Goal: Task Accomplishment & Management: Manage account settings

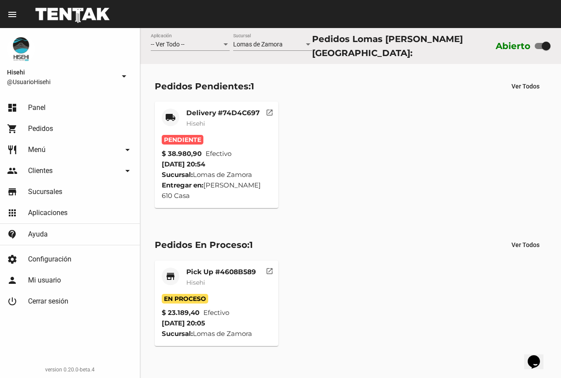
click at [198, 115] on div "Delivery #74D4C697 Hisehi" at bounding box center [223, 122] width 74 height 26
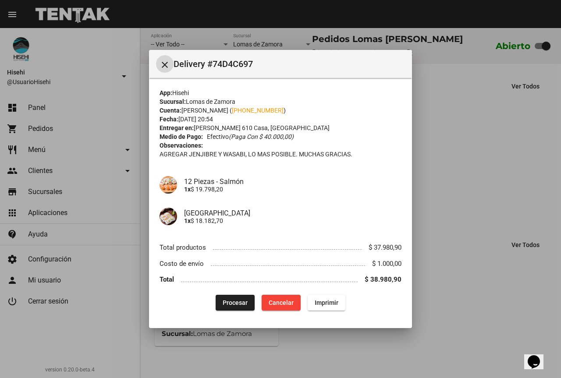
click at [229, 303] on span "Procesar" at bounding box center [235, 302] width 25 height 7
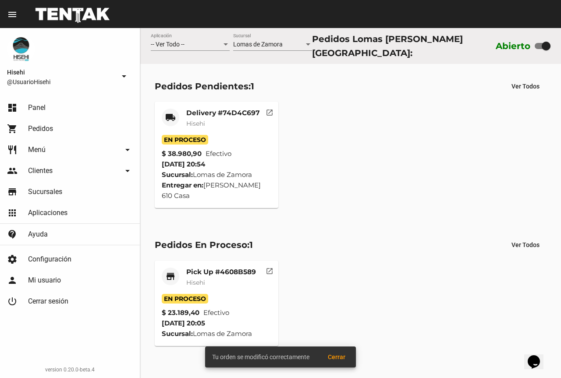
click at [224, 112] on mat-card-title "Delivery #74D4C697" at bounding box center [223, 113] width 74 height 9
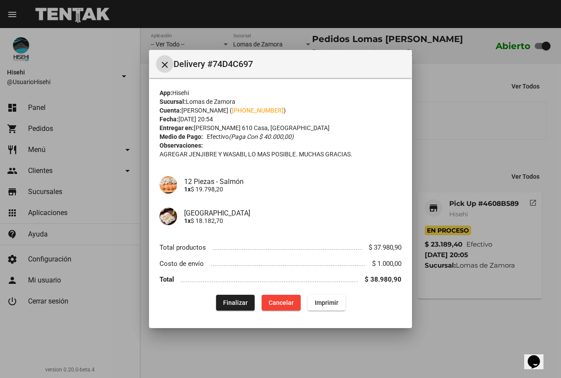
click at [173, 66] on button "close" at bounding box center [165, 64] width 18 height 18
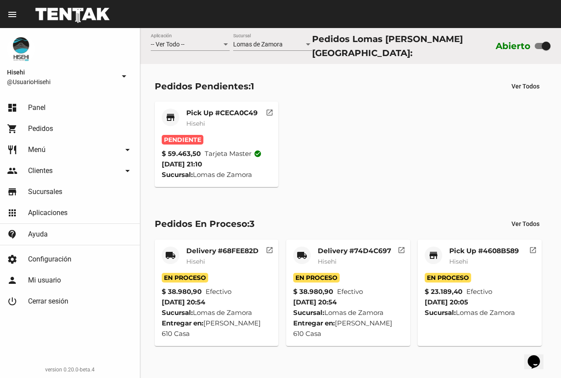
click at [212, 114] on div "Pick Up #CECA0C49 Hisehi" at bounding box center [221, 122] width 71 height 26
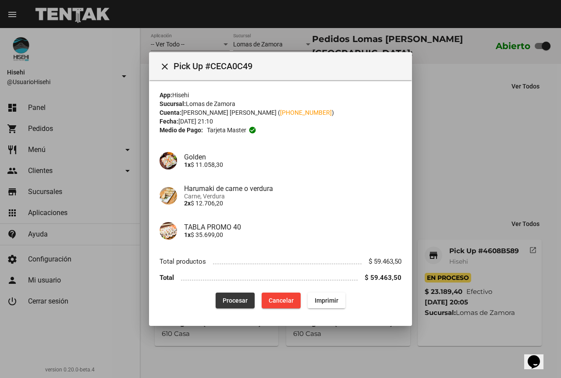
click at [240, 297] on span "Procesar" at bounding box center [235, 300] width 25 height 7
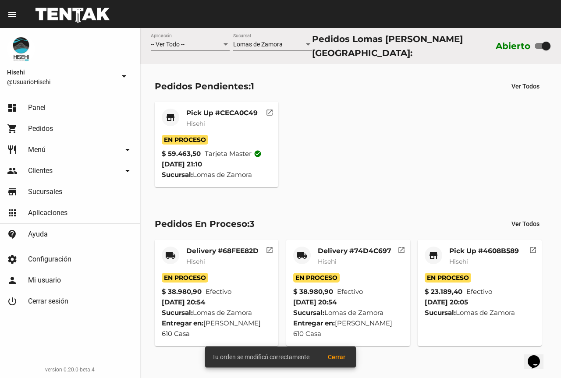
click at [202, 120] on span "Hisehi" at bounding box center [195, 124] width 19 height 8
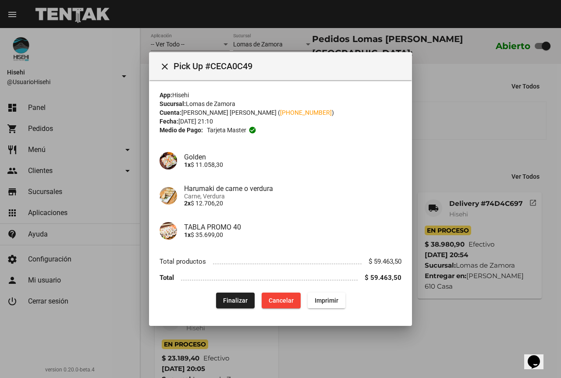
click at [131, 184] on div at bounding box center [280, 189] width 561 height 378
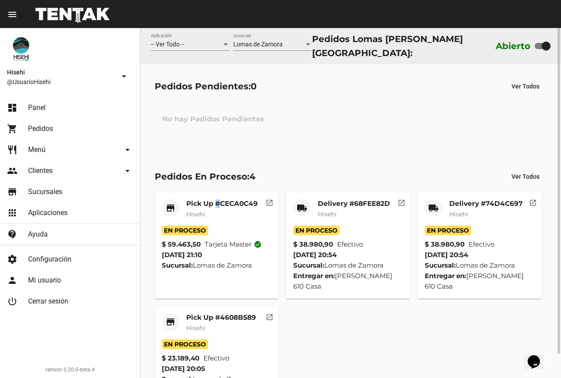
click at [218, 202] on mat-card-title "Pick Up #CECA0C49" at bounding box center [221, 203] width 71 height 9
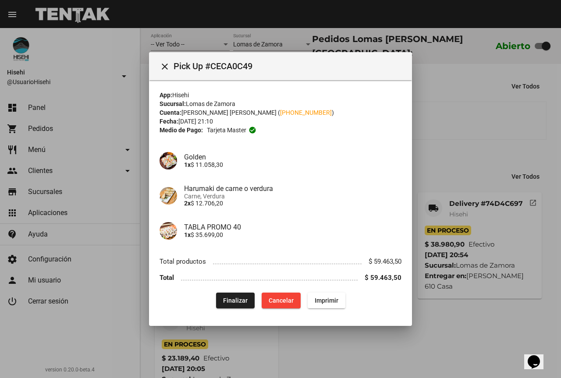
click at [126, 216] on div at bounding box center [280, 189] width 561 height 378
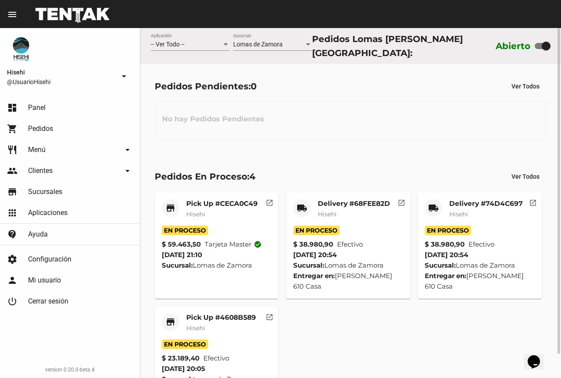
click at [196, 215] on mat-card-subtitle "Hisehi" at bounding box center [221, 214] width 71 height 9
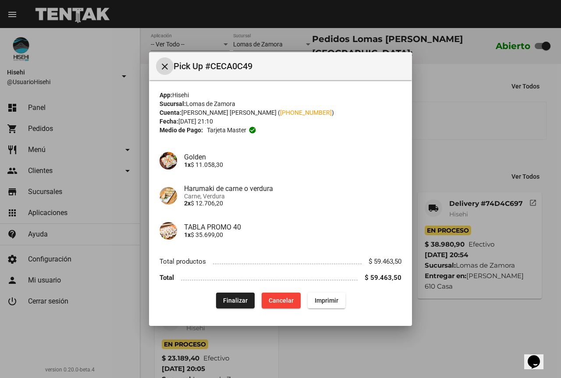
click at [282, 110] on link "+54 1141430527" at bounding box center [306, 112] width 52 height 7
click at [280, 111] on link "+54 1141430527" at bounding box center [306, 112] width 52 height 7
copy div "54 1141430527 )"
drag, startPoint x: 309, startPoint y: 113, endPoint x: 196, endPoint y: 4, distance: 157.0
click at [263, 110] on div "Cuenta: Valeria de Mendonca Sousa ( +54 1141430527 )" at bounding box center [280, 112] width 242 height 9
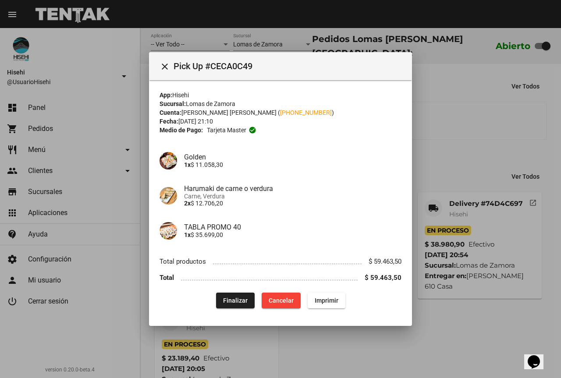
click at [475, 167] on div at bounding box center [280, 189] width 561 height 378
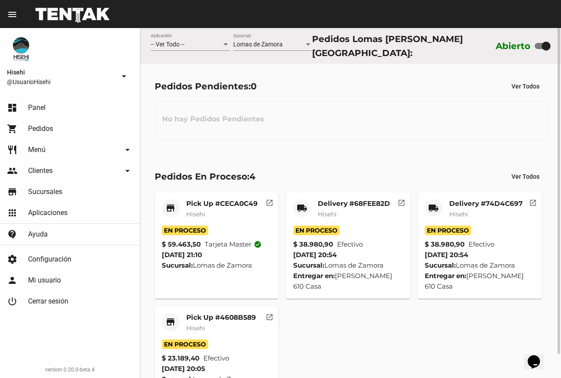
click at [205, 213] on span "Hisehi" at bounding box center [195, 214] width 19 height 8
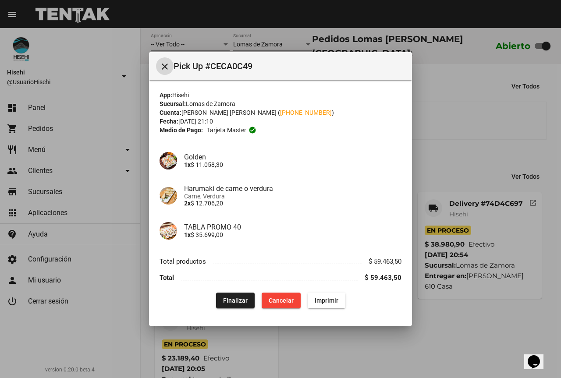
click at [141, 131] on div at bounding box center [280, 189] width 561 height 378
